Goal: Transaction & Acquisition: Purchase product/service

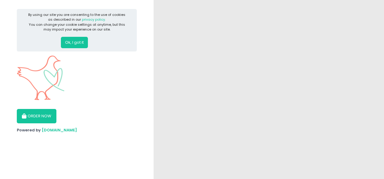
click at [72, 39] on button "Ok, I got it" at bounding box center [74, 42] width 27 height 11
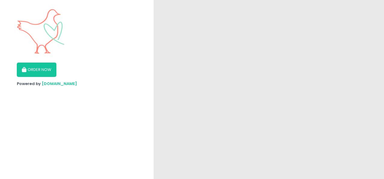
click at [47, 71] on button "ORDER NOW" at bounding box center [37, 70] width 40 height 14
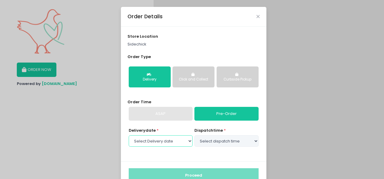
drag, startPoint x: 168, startPoint y: 143, endPoint x: 169, endPoint y: 138, distance: 4.8
click at [169, 143] on select "Select Delivery date [DATE] [DATE] [DATE] [DATE] [DATE]" at bounding box center [161, 141] width 64 height 11
click at [129, 136] on select "Select Delivery date [DATE] [DATE] [DATE] [DATE] [DATE]" at bounding box center [161, 141] width 64 height 11
click at [156, 148] on div "Delivery date * Select Delivery date [DATE] [DATE] [DATE] [DATE] [DATE] dispatc…" at bounding box center [194, 141] width 132 height 27
click at [158, 142] on select "Select Delivery date [DATE] [DATE] [DATE] [DATE] [DATE]" at bounding box center [161, 141] width 64 height 11
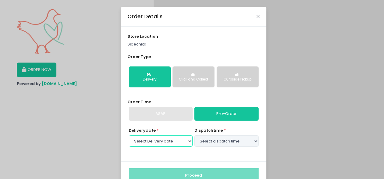
select select "[DATE]"
click at [129, 136] on select "Select Delivery date [DATE] [DATE] [DATE] [DATE] [DATE]" at bounding box center [161, 141] width 64 height 11
click at [210, 141] on select "Select dispatch time 11:30 AM - 12:00 PM 12:00 PM - 12:30 PM 12:30 PM - 01:00 P…" at bounding box center [227, 141] width 64 height 11
select select "11:30"
click at [195, 136] on select "Select dispatch time 11:30 AM - 12:00 PM 12:00 PM - 12:30 PM 12:30 PM - 01:00 P…" at bounding box center [227, 141] width 64 height 11
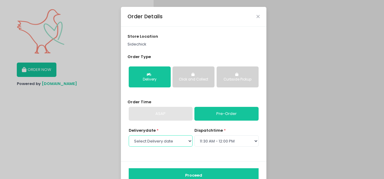
click at [164, 145] on select "Select Delivery date [DATE] [DATE] [DATE] [DATE] [DATE]" at bounding box center [161, 141] width 64 height 11
select select "[DATE]"
click at [129, 136] on select "Select Delivery date [DATE] [DATE] [DATE] [DATE] [DATE]" at bounding box center [161, 141] width 64 height 11
click at [228, 143] on select "Select dispatch time 11:00 AM - 11:30 AM 11:30 AM - 12:00 PM 12:00 PM - 12:30 P…" at bounding box center [227, 141] width 64 height 11
select select "11:00"
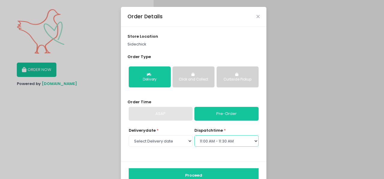
click at [195, 136] on select "Select dispatch time 11:00 AM - 11:30 AM 11:30 AM - 12:00 PM 12:00 PM - 12:30 P…" at bounding box center [227, 141] width 64 height 11
click at [193, 172] on button "Proceed" at bounding box center [194, 176] width 130 height 14
